Goal: Transaction & Acquisition: Purchase product/service

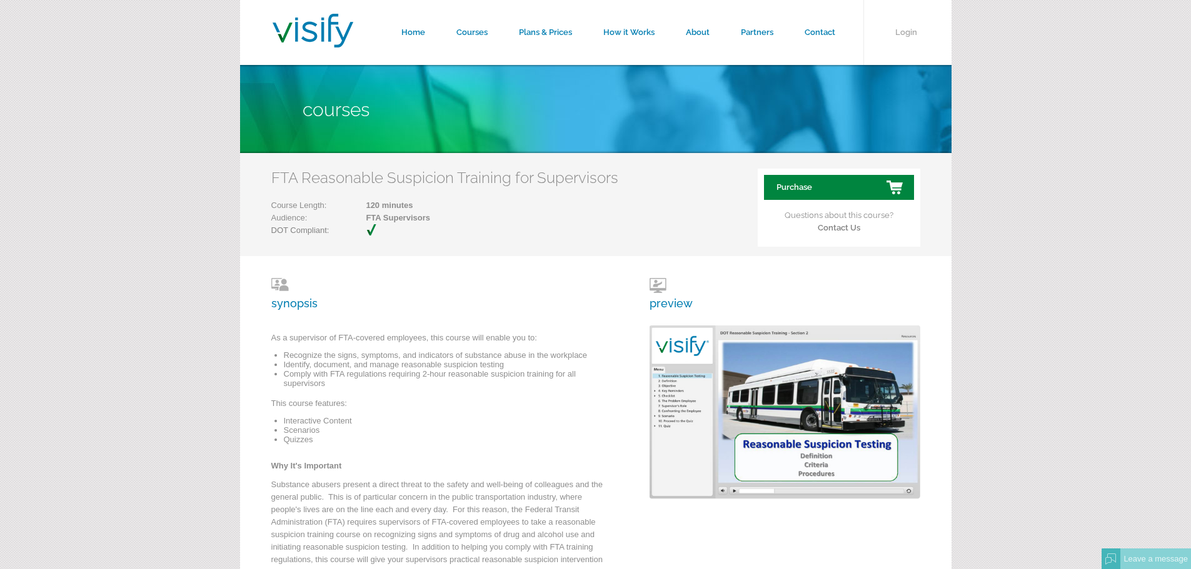
click at [780, 183] on link "Purchase" at bounding box center [839, 187] width 150 height 25
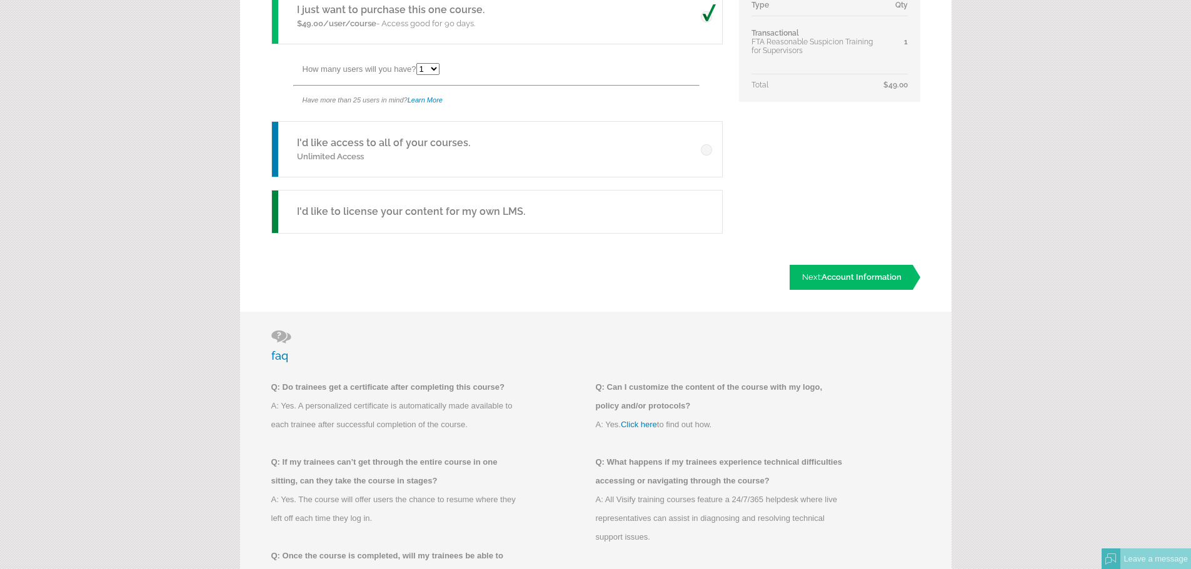
scroll to position [125, 0]
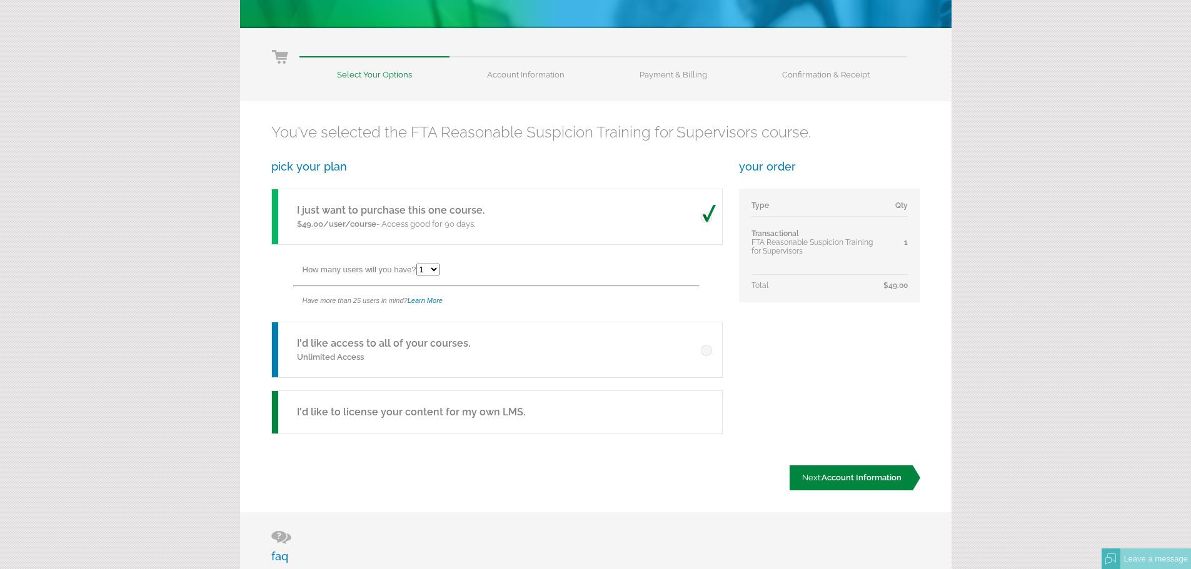
click at [808, 472] on link "Next: Account Information" at bounding box center [855, 478] width 131 height 25
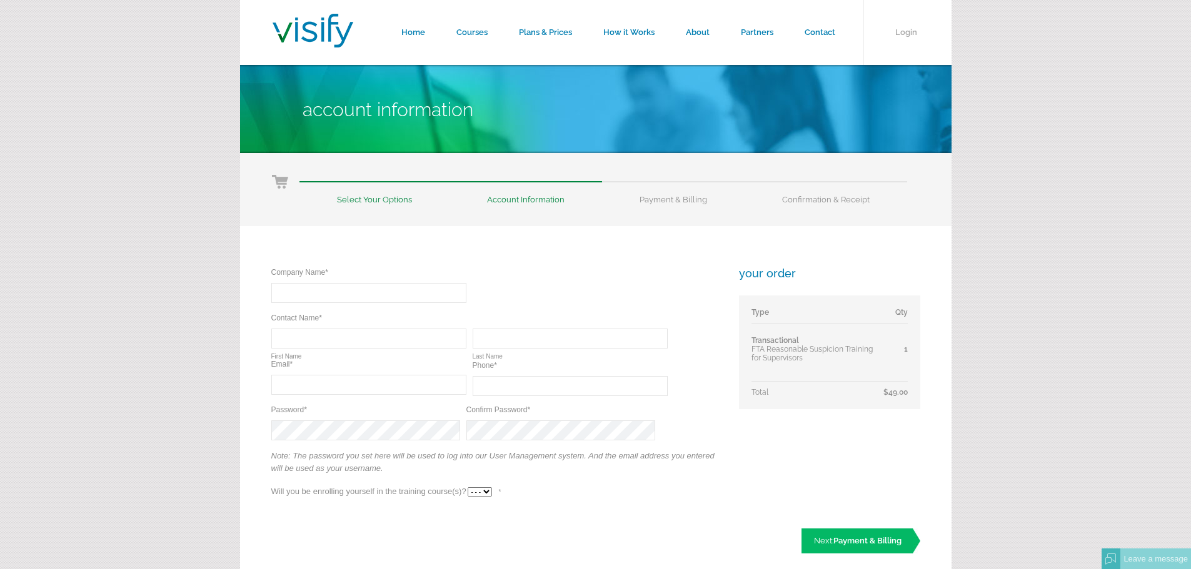
click at [303, 293] on input "text" at bounding box center [368, 293] width 195 height 20
type input "Vance Corporation"
type input "[DEMOGRAPHIC_DATA]"
type input "Peacock"
type input "cpeacock@vancecorp.net"
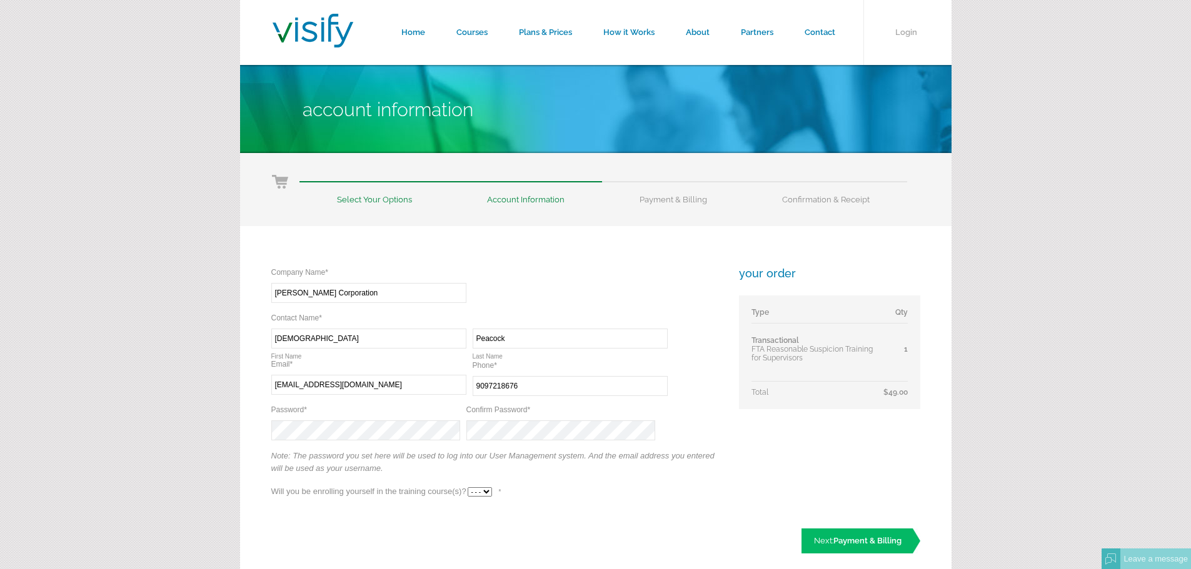
type input "(909) 721-8676"
click at [850, 540] on span "Payment & Billing" at bounding box center [867, 540] width 68 height 9
click at [484, 491] on select "- - - Yes No" at bounding box center [480, 492] width 24 height 9
select select "Yes"
click at [468, 488] on select "- - - Yes No" at bounding box center [480, 492] width 24 height 9
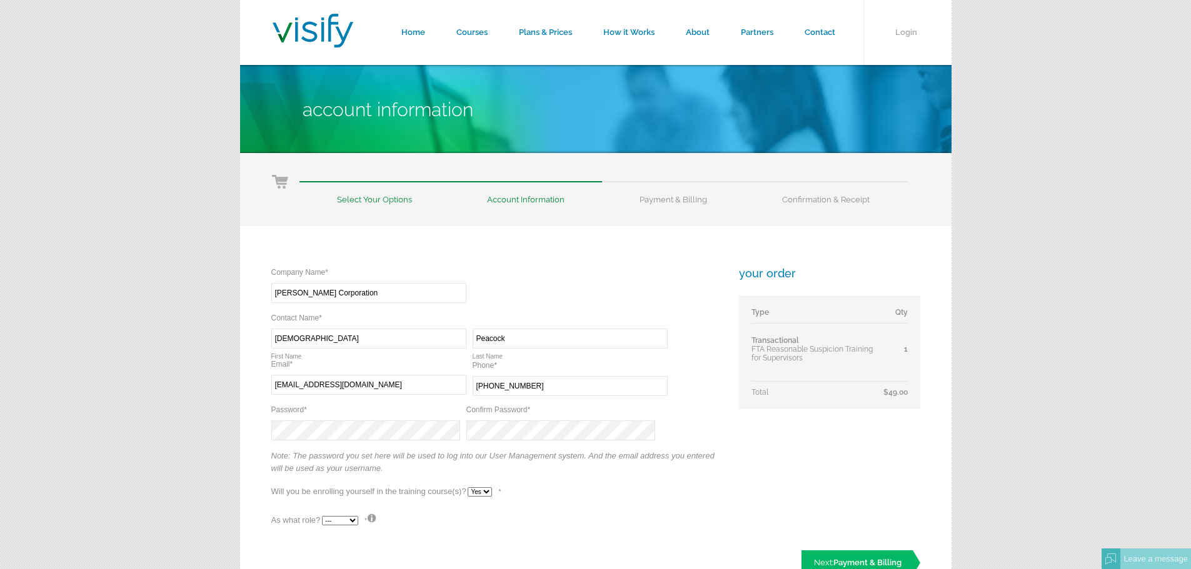
click at [351, 520] on select "--- Teacher Student" at bounding box center [340, 520] width 36 height 9
select select "True"
click at [322, 516] on select "--- Teacher Student" at bounding box center [340, 520] width 36 height 9
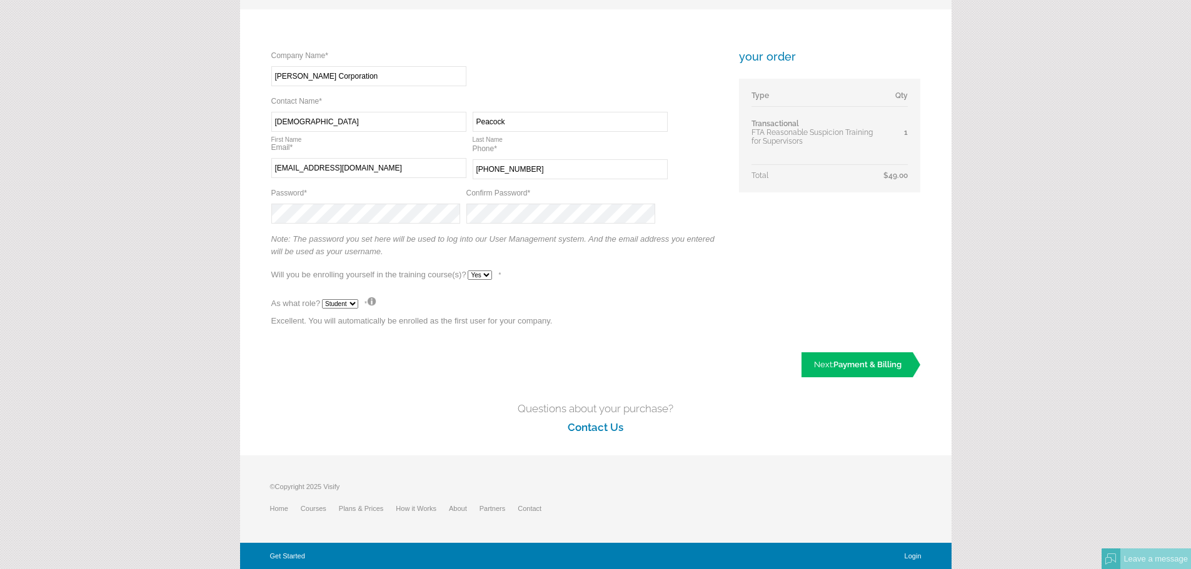
scroll to position [154, 0]
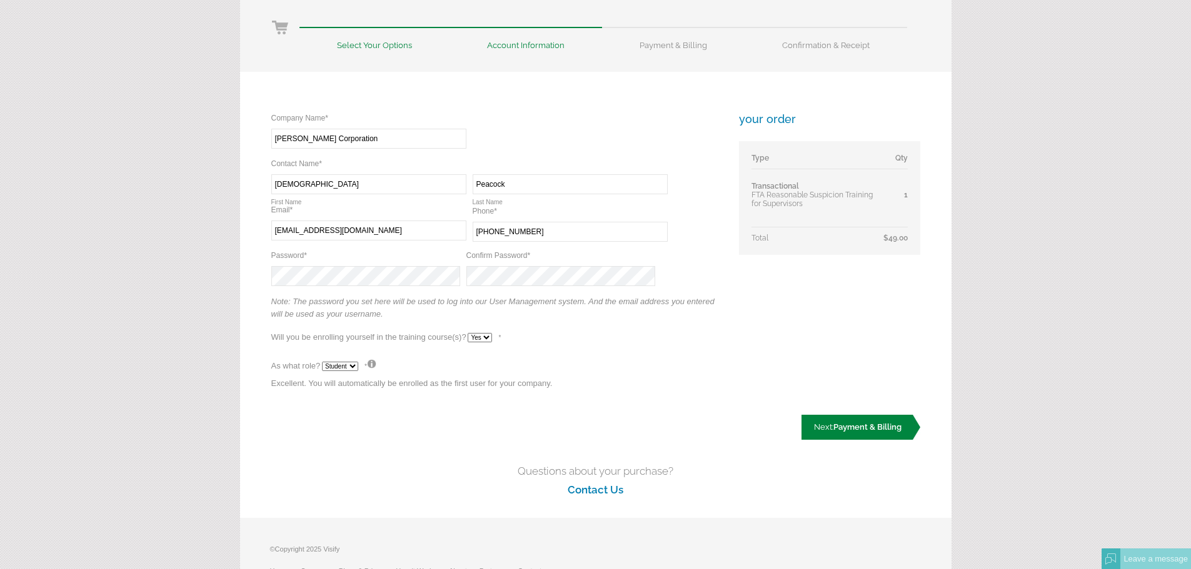
click at [869, 438] on link "Next: Payment & Billing" at bounding box center [860, 427] width 119 height 25
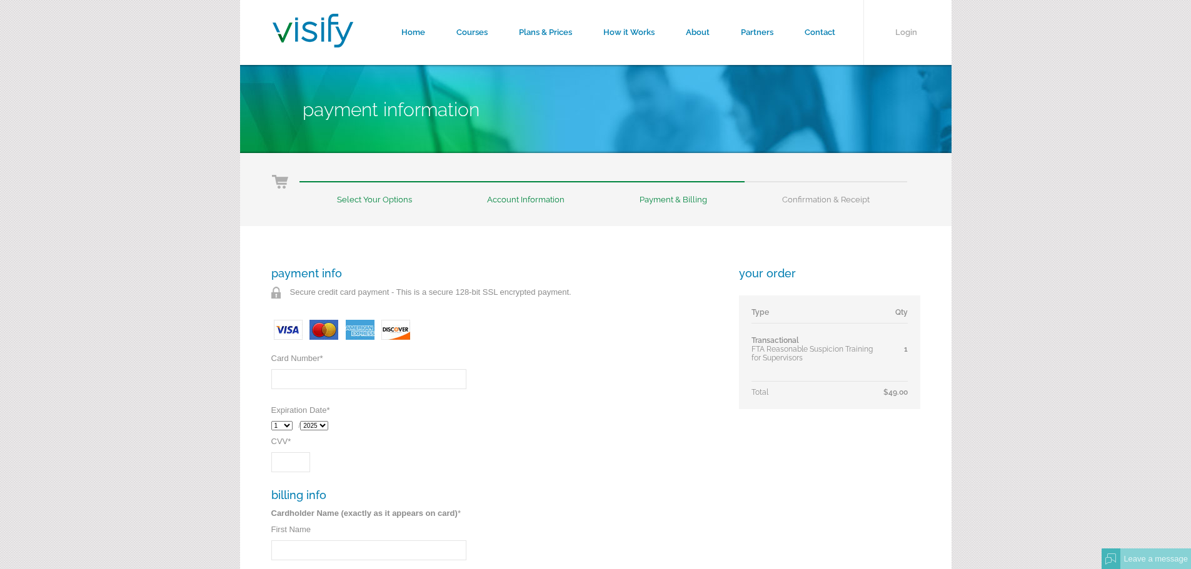
click at [308, 378] on input "Card Number *" at bounding box center [368, 379] width 195 height 20
type input "[CREDIT_CARD_NUMBER]"
select select "10"
select select "2027"
type input "416"
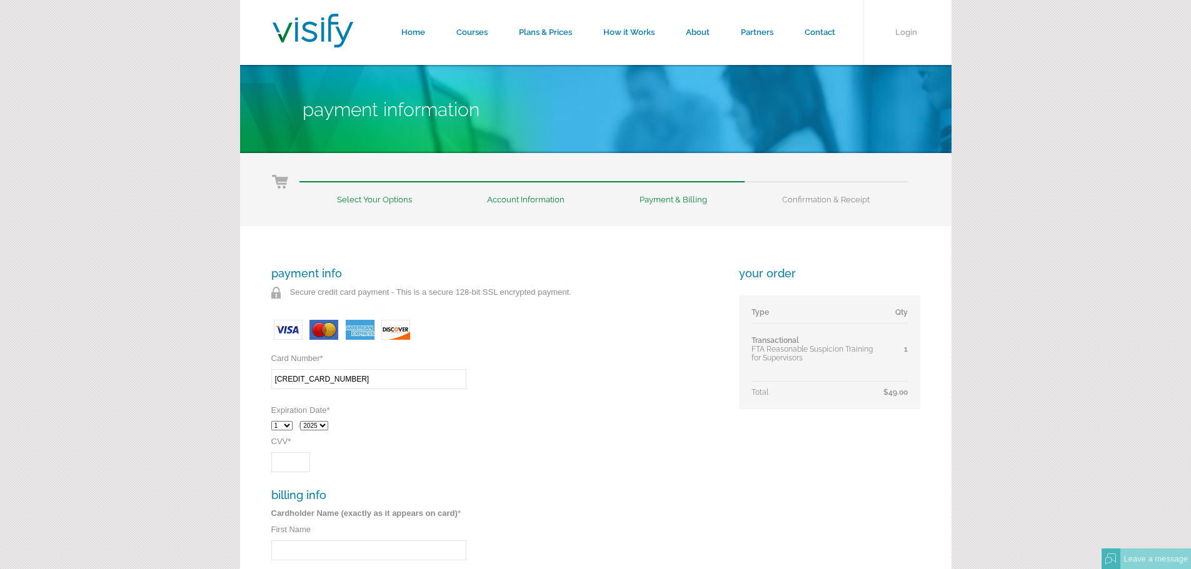
type input "[DEMOGRAPHIC_DATA]"
type input "Peacock"
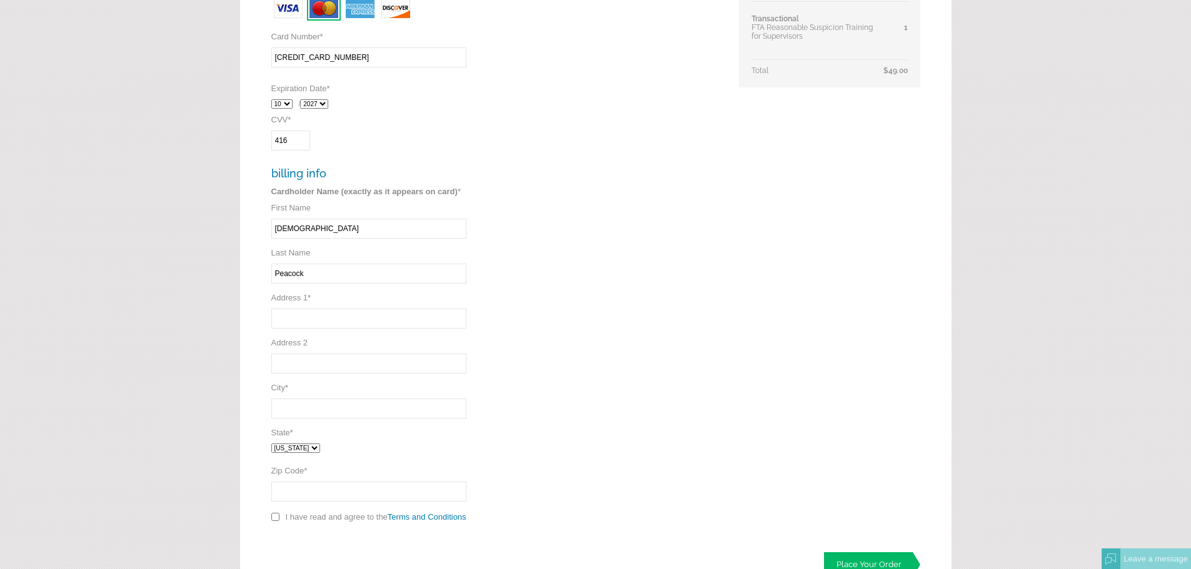
scroll to position [375, 0]
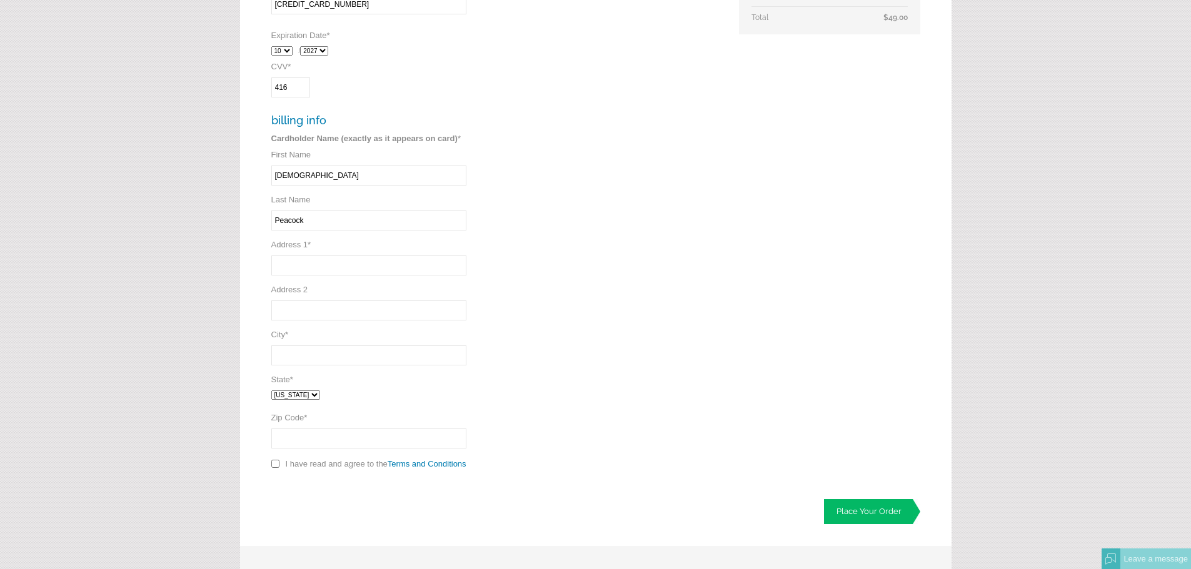
click at [320, 394] on select "[US_STATE] [US_STATE] [US_STATE] [US_STATE] [US_STATE] [US_STATE] [US_STATE] [U…" at bounding box center [295, 395] width 49 height 9
select select "CA"
click at [271, 391] on select "[US_STATE] [US_STATE] [US_STATE] [US_STATE] [US_STATE] [US_STATE] [US_STATE] [U…" at bounding box center [295, 395] width 49 height 9
click at [317, 272] on input "Address 1 *" at bounding box center [368, 266] width 195 height 20
type input "[STREET_ADDRESS]"
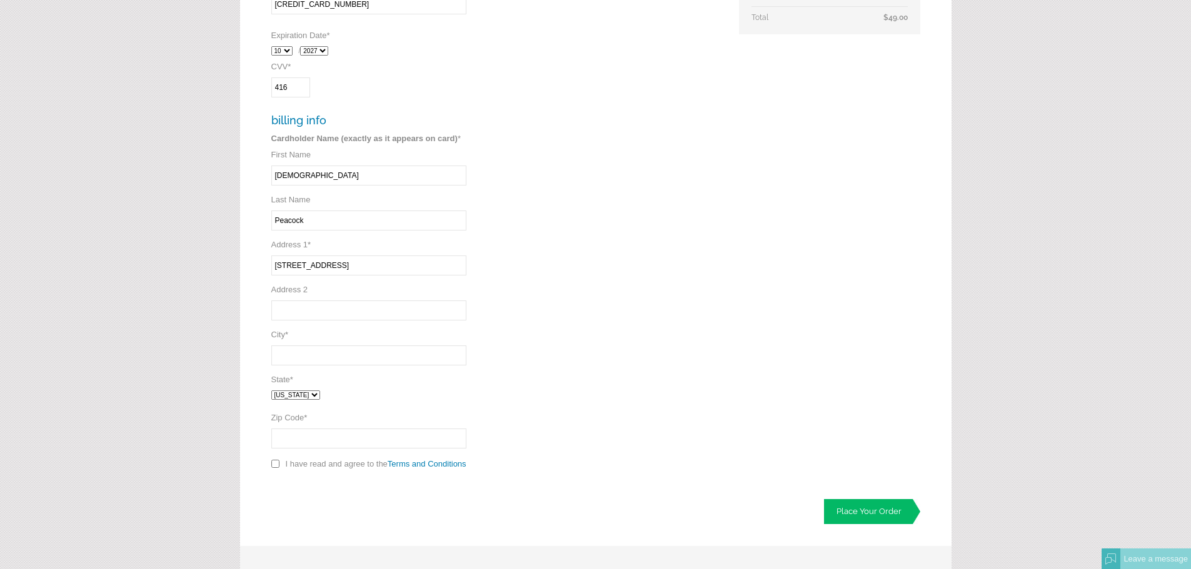
type input "Beaumont"
type input "92223"
click at [277, 461] on input "checkbox" at bounding box center [275, 464] width 8 height 8
checkbox input "true"
click at [839, 506] on link "Place Your Order" at bounding box center [872, 511] width 96 height 25
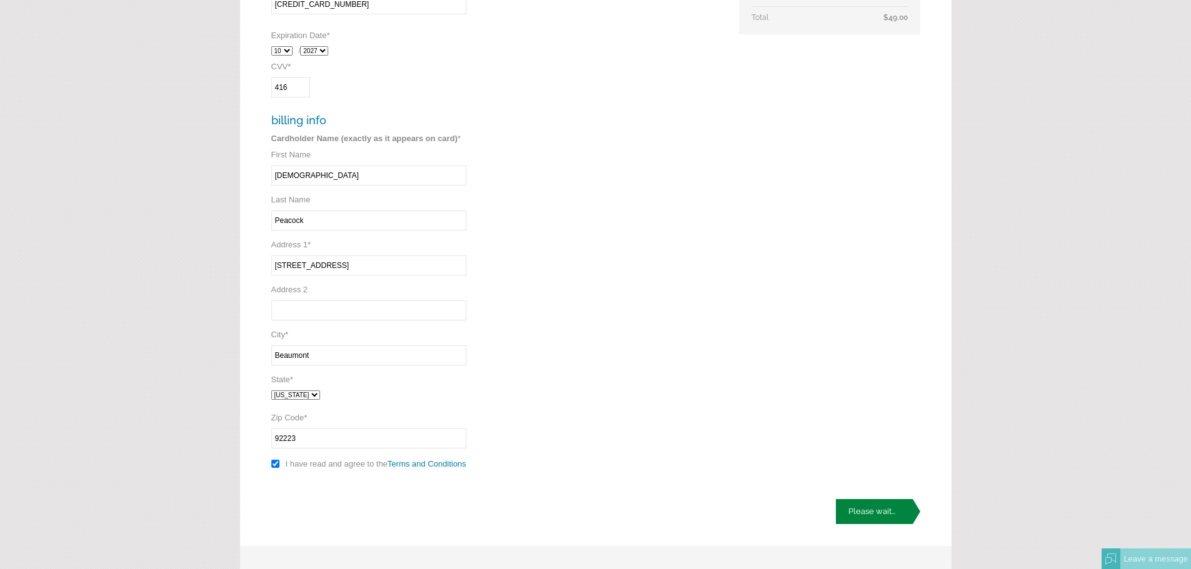
click at [868, 518] on link "Please wait..." at bounding box center [878, 511] width 84 height 25
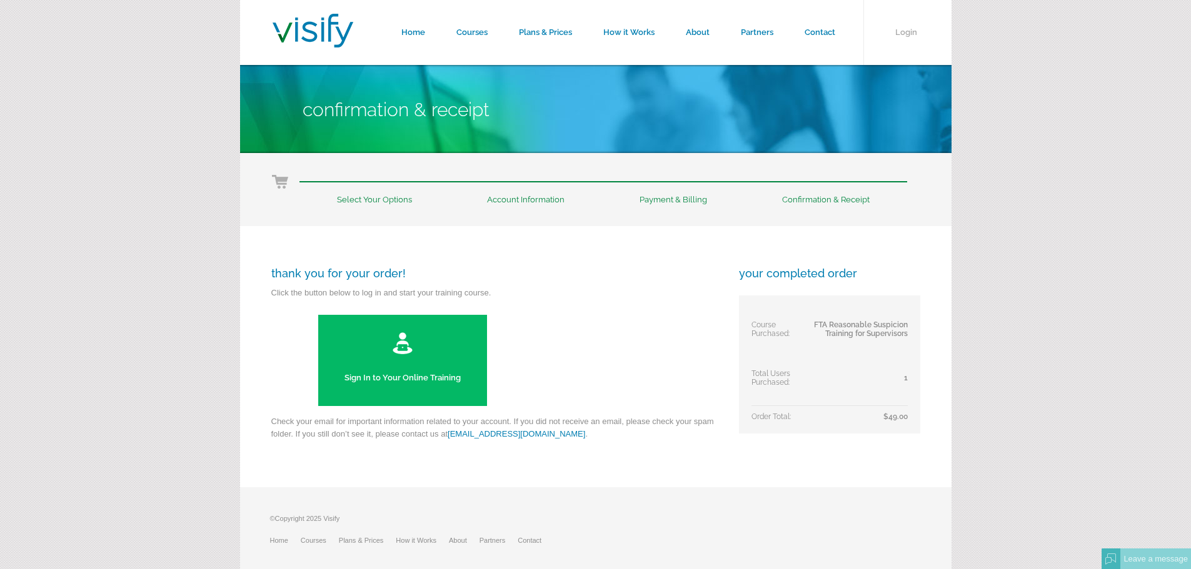
click at [362, 363] on link "Sign In to Your Online Training" at bounding box center [402, 360] width 169 height 91
